Goal: Information Seeking & Learning: Learn about a topic

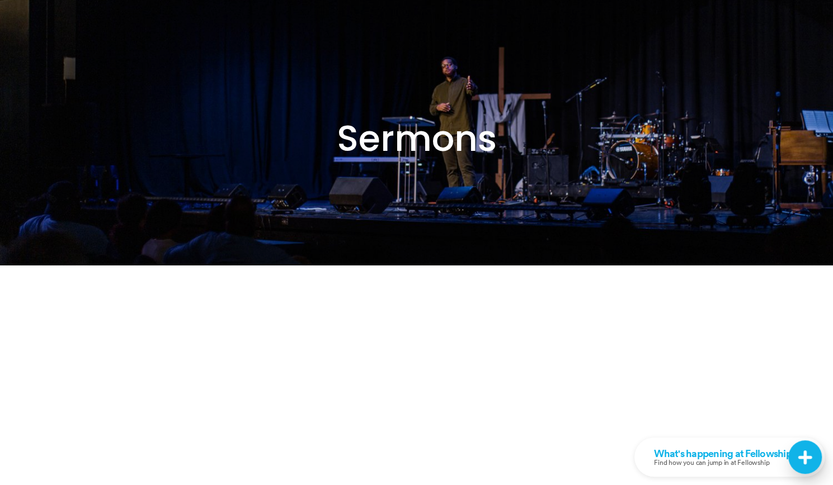
scroll to position [55, 0]
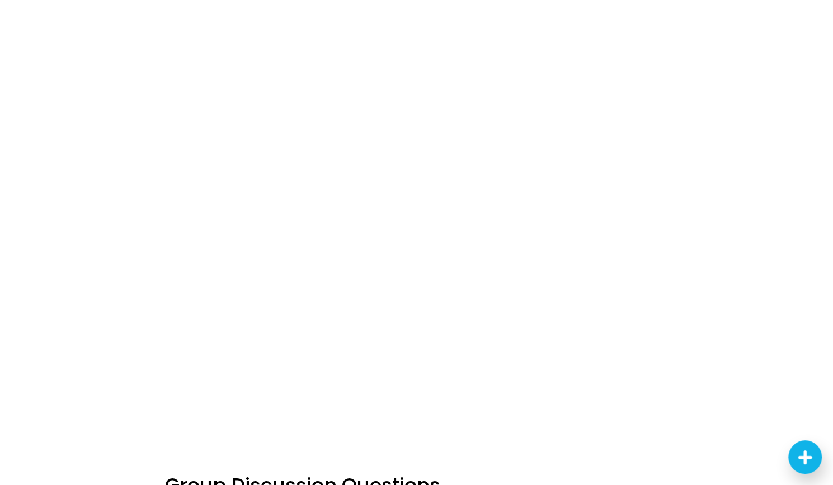
scroll to position [555, 0]
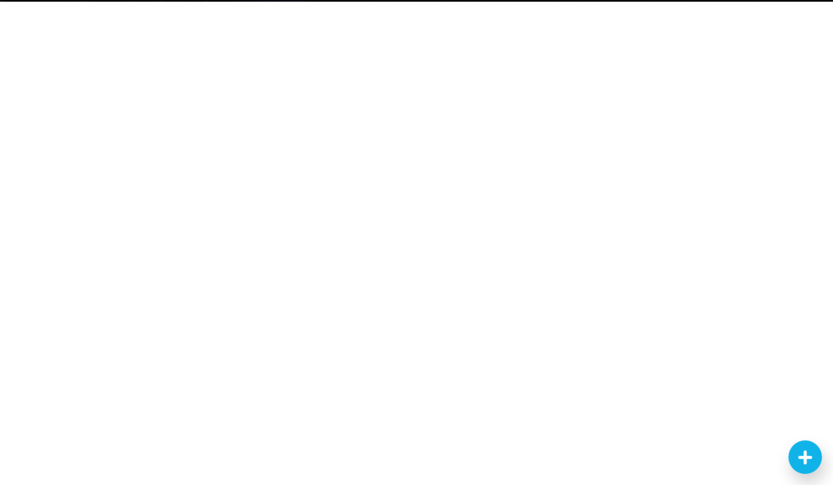
scroll to position [314, 0]
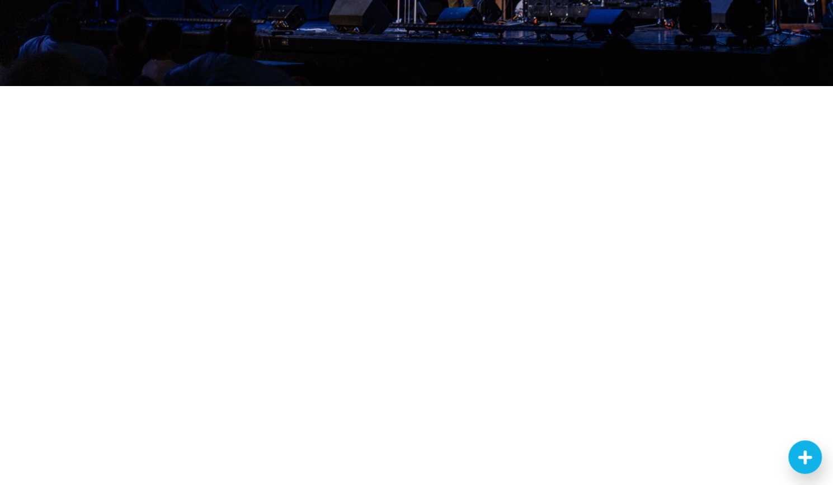
scroll to position [235, 0]
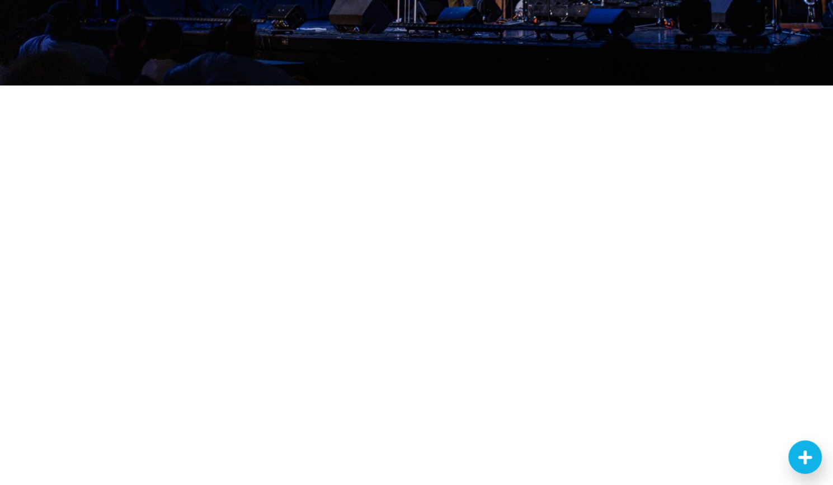
scroll to position [314, 0]
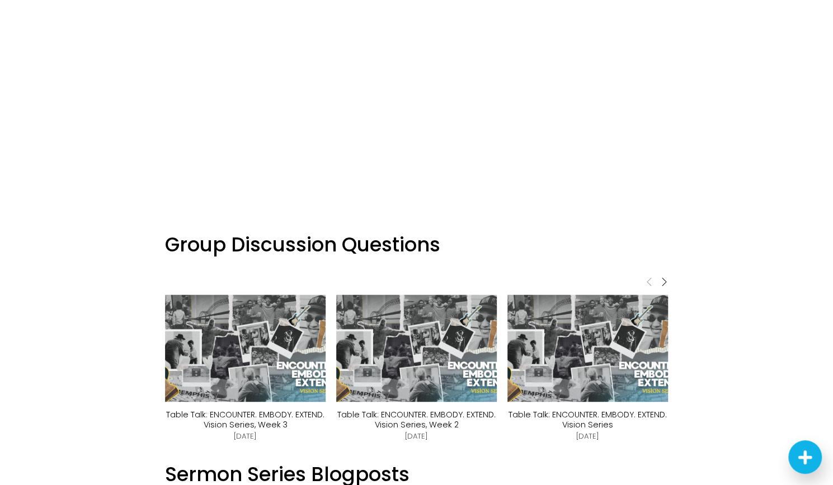
scroll to position [831, 0]
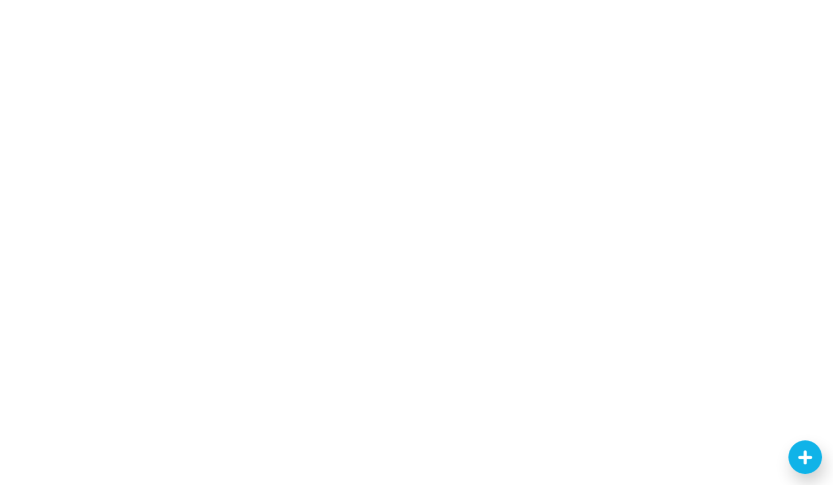
scroll to position [525, 0]
